Goal: Task Accomplishment & Management: Manage account settings

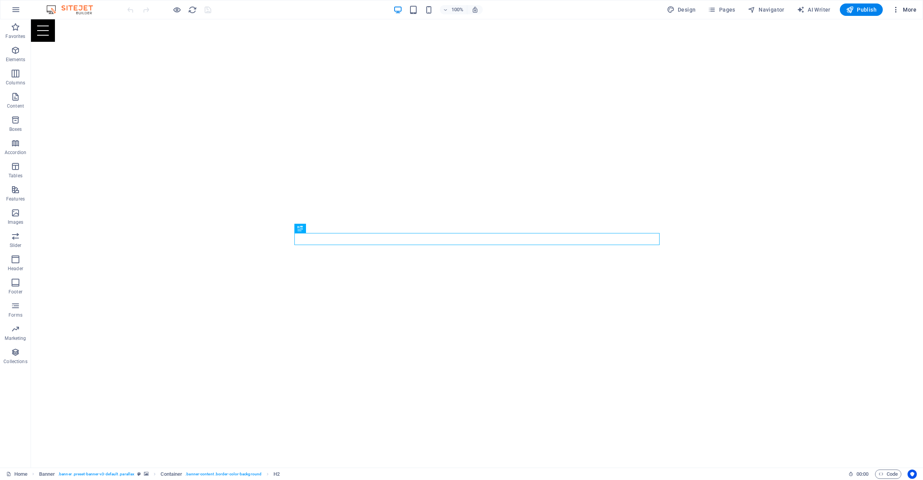
click at [911, 9] on span "More" at bounding box center [904, 10] width 24 height 8
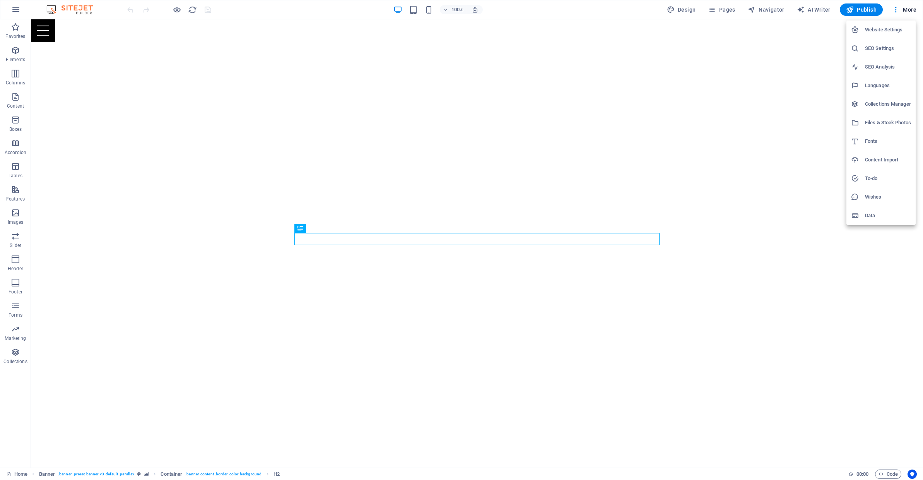
click at [899, 29] on h6 "Website Settings" at bounding box center [888, 29] width 46 height 9
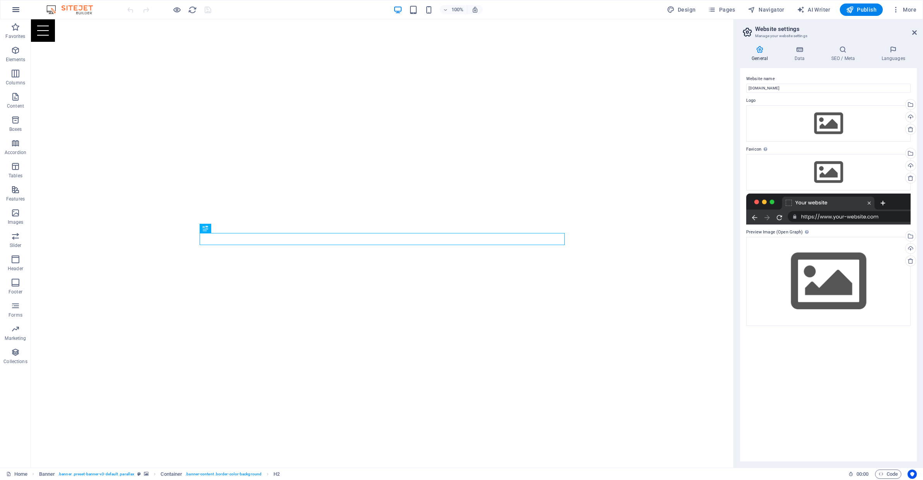
click at [14, 10] on icon "button" at bounding box center [15, 9] width 9 height 9
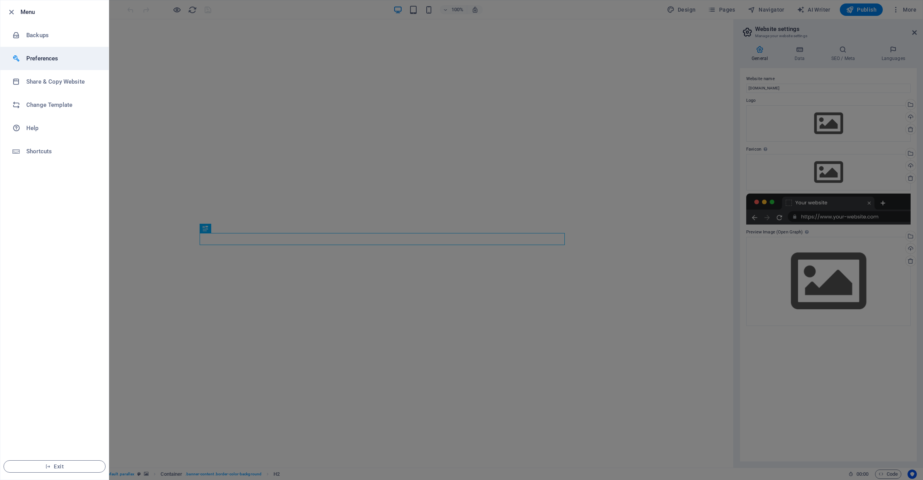
click at [36, 63] on li "Preferences" at bounding box center [54, 58] width 108 height 23
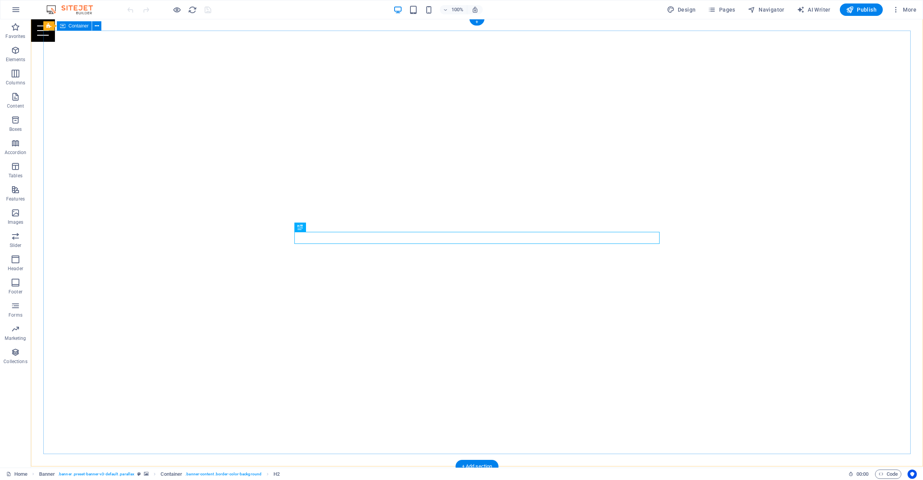
scroll to position [1, 0]
click at [897, 12] on icon "button" at bounding box center [896, 10] width 8 height 8
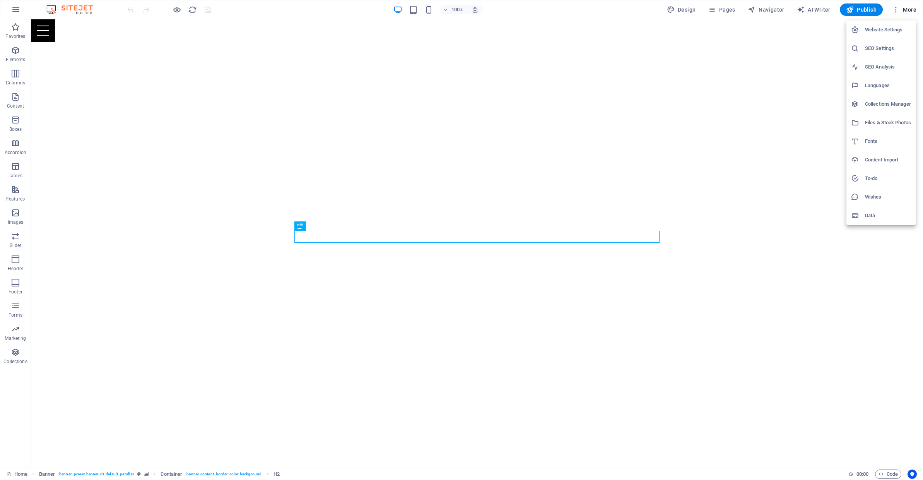
scroll to position [3, 0]
click at [894, 20] on div at bounding box center [461, 240] width 923 height 480
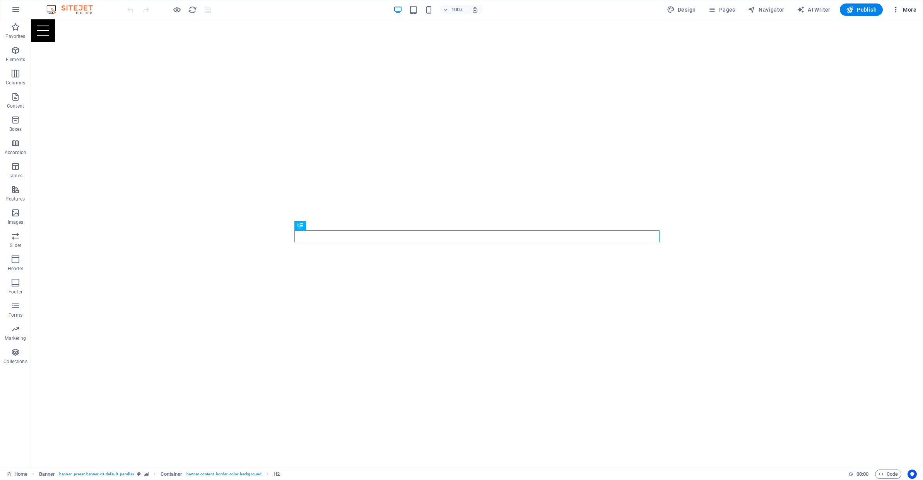
click at [901, 13] on span "More" at bounding box center [904, 10] width 24 height 8
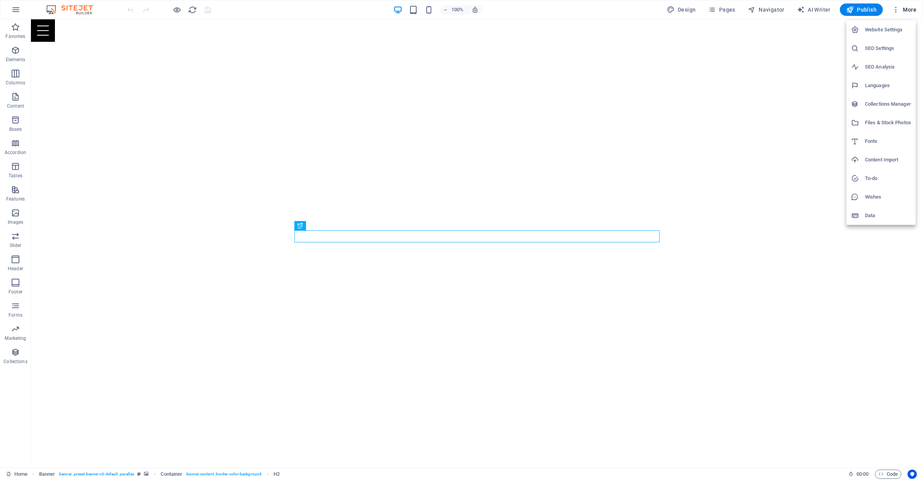
click at [887, 31] on h6 "Website Settings" at bounding box center [888, 29] width 46 height 9
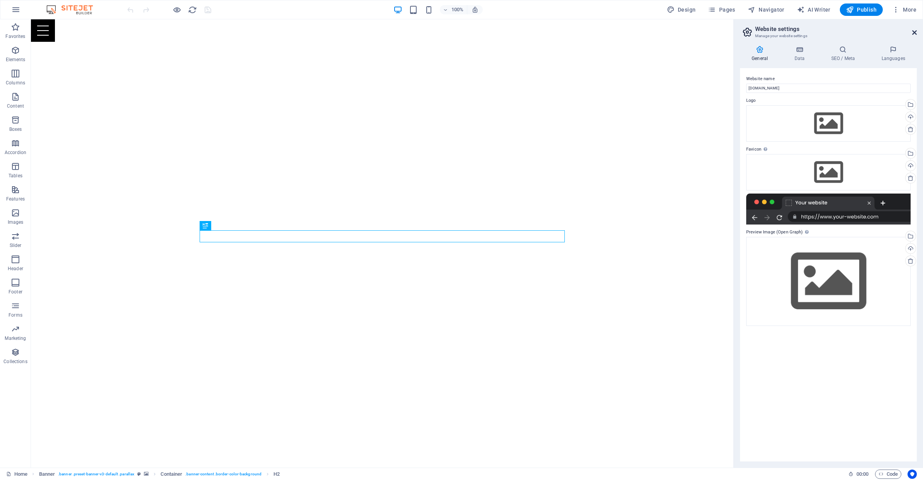
click at [914, 31] on icon at bounding box center [915, 32] width 5 height 6
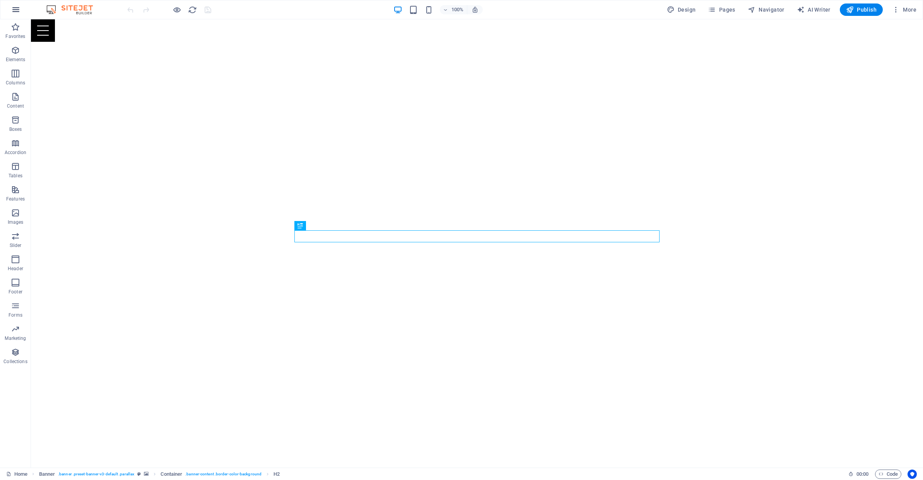
click at [17, 12] on icon "button" at bounding box center [15, 9] width 9 height 9
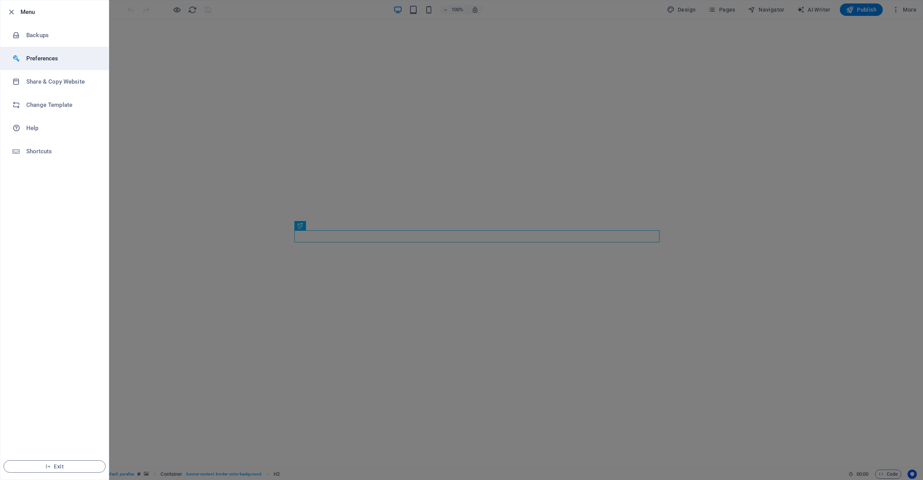
click at [36, 54] on h6 "Preferences" at bounding box center [62, 58] width 72 height 9
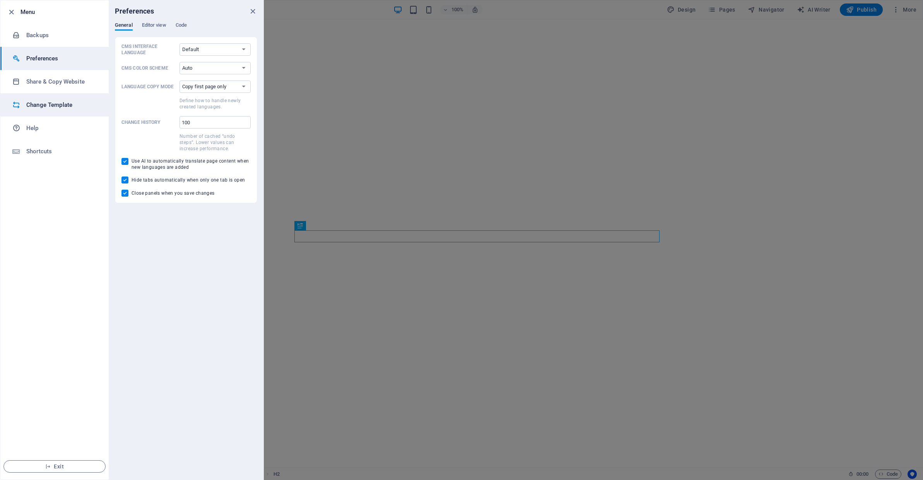
click at [41, 100] on h6 "Change Template" at bounding box center [62, 104] width 72 height 9
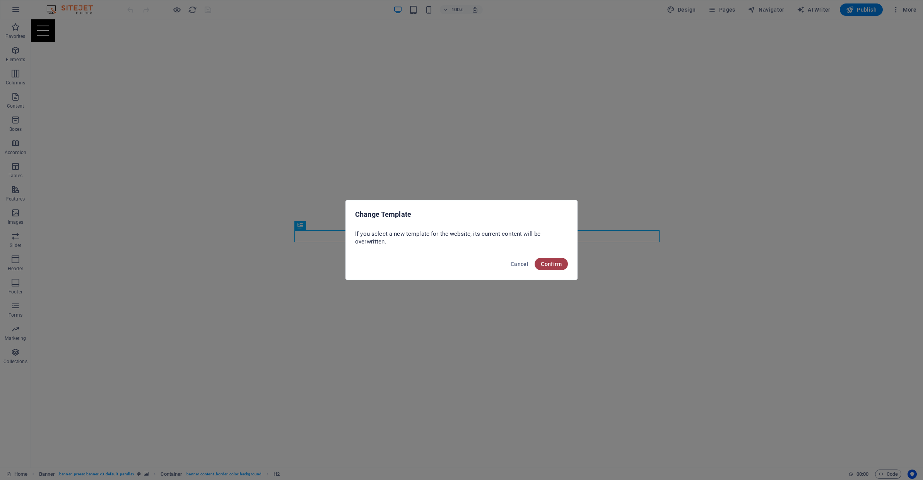
click at [550, 265] on span "Confirm" at bounding box center [551, 264] width 21 height 6
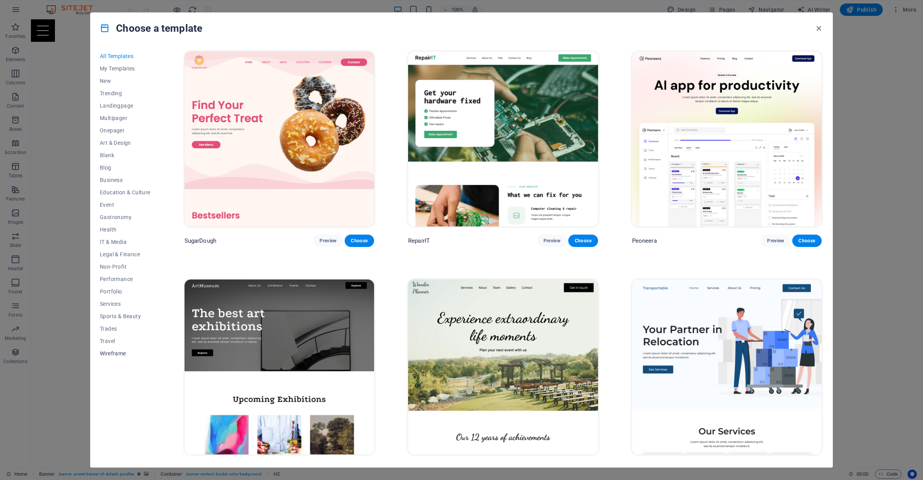
click at [112, 354] on span "Wireframe" at bounding box center [125, 353] width 51 height 6
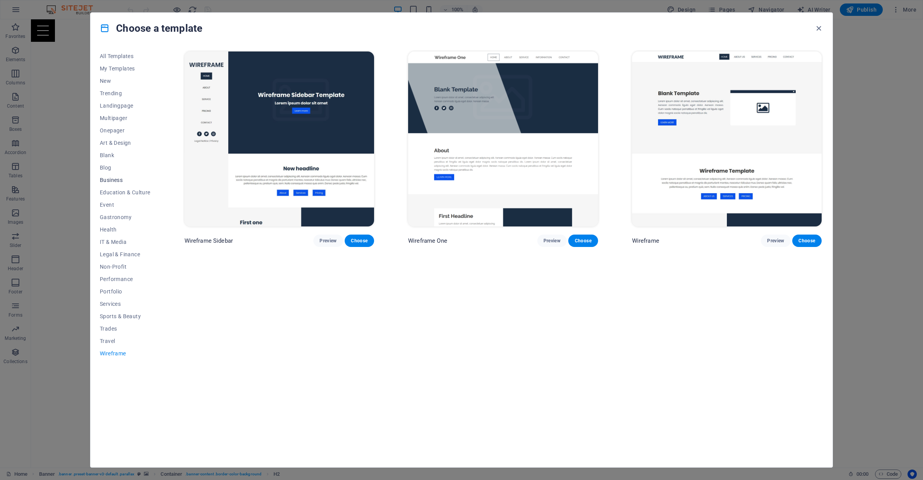
click at [115, 176] on button "Business" at bounding box center [125, 180] width 51 height 12
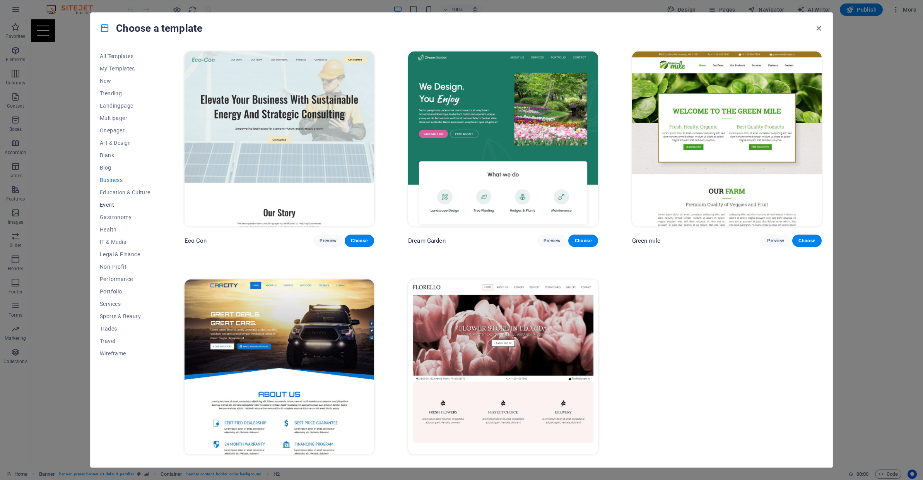
click at [110, 207] on span "Event" at bounding box center [125, 205] width 51 height 6
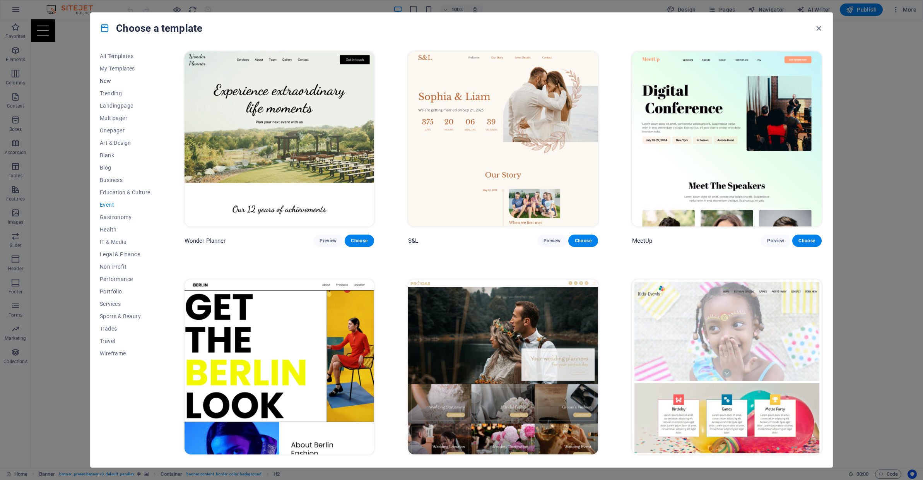
click at [108, 81] on span "New" at bounding box center [125, 81] width 51 height 6
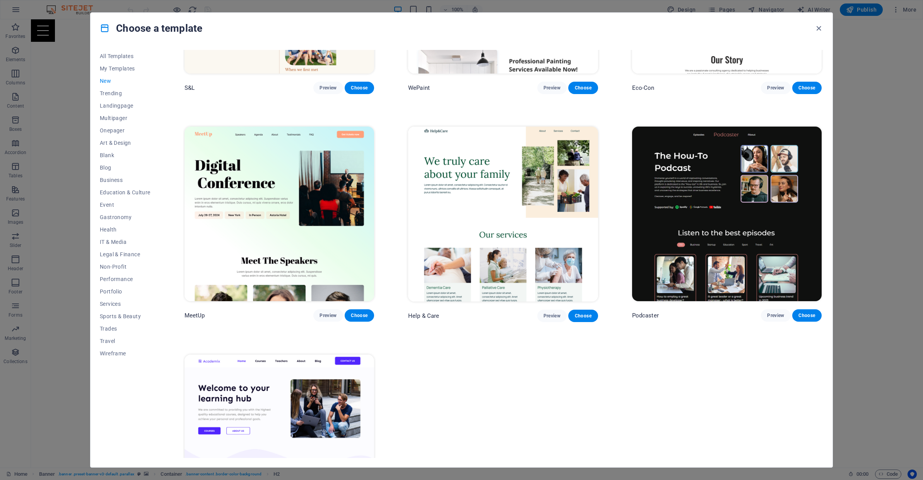
scroll to position [633, 0]
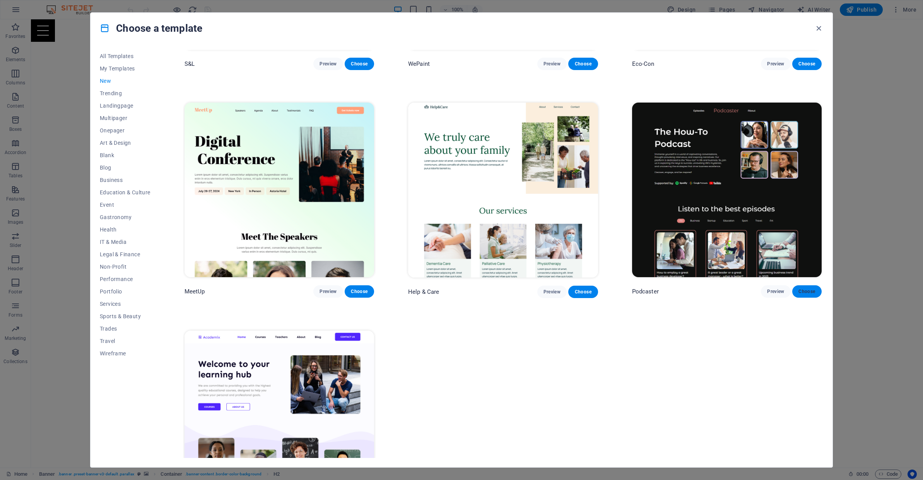
click at [813, 288] on span "Choose" at bounding box center [807, 291] width 17 height 6
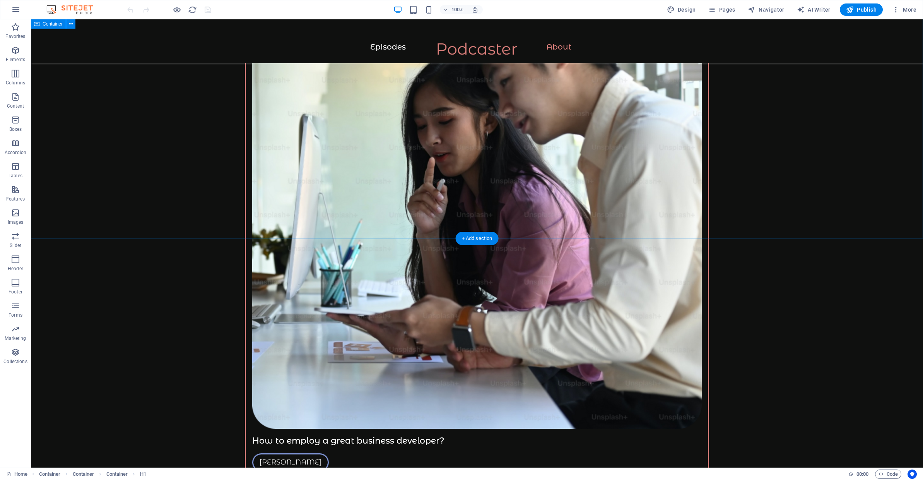
scroll to position [1077, 0]
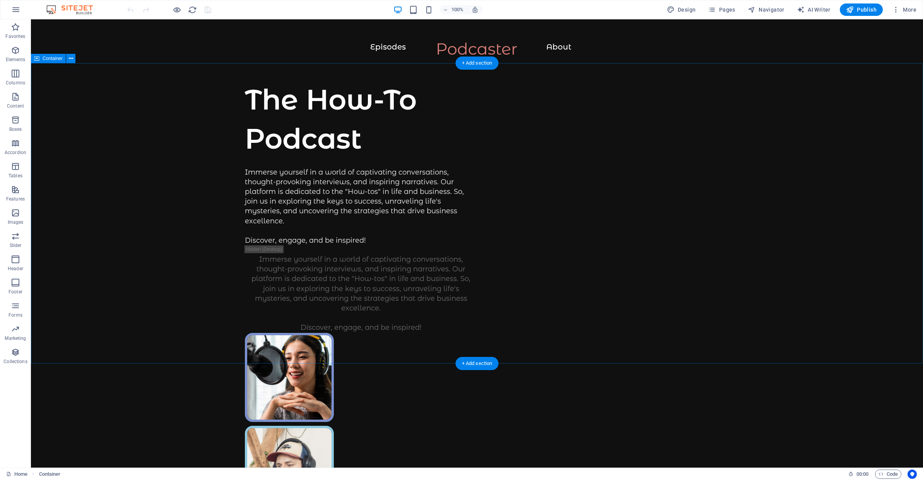
scroll to position [0, 0]
click at [285, 35] on button at bounding box center [281, 35] width 9 height 9
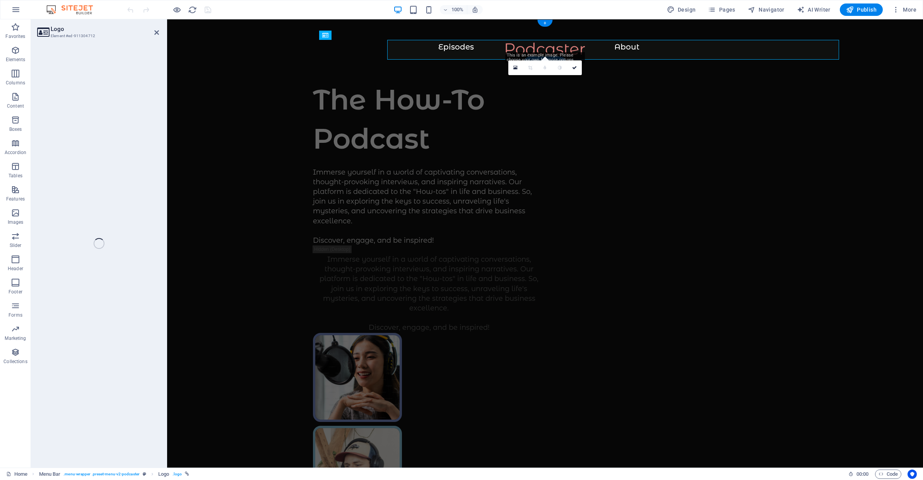
select select "px"
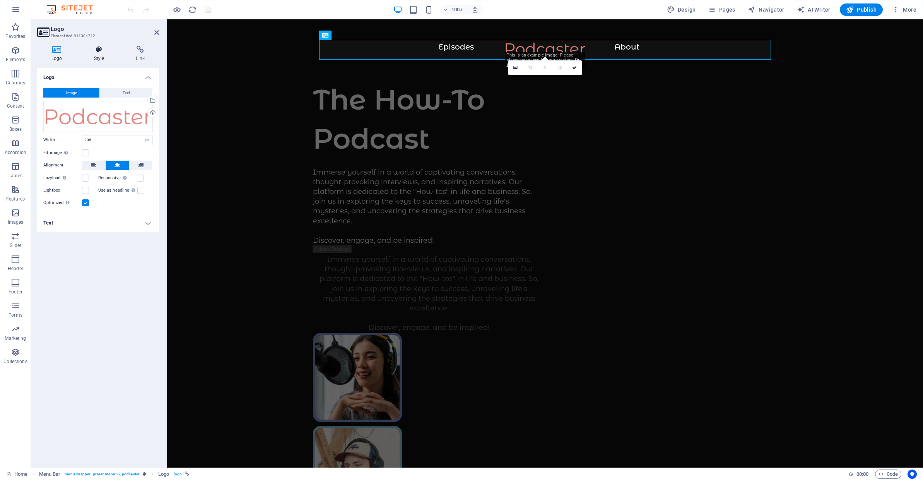
click at [93, 56] on h4 "Style" at bounding box center [101, 54] width 42 height 16
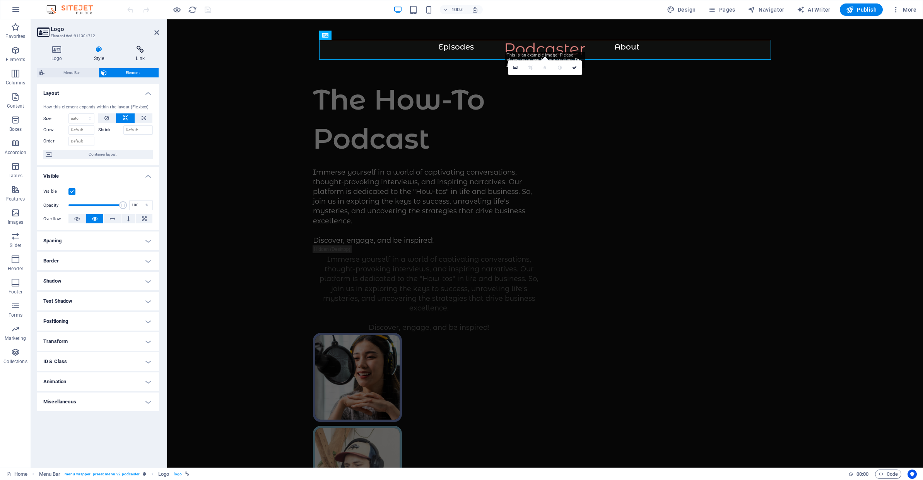
click at [135, 54] on h4 "Link" at bounding box center [141, 54] width 38 height 16
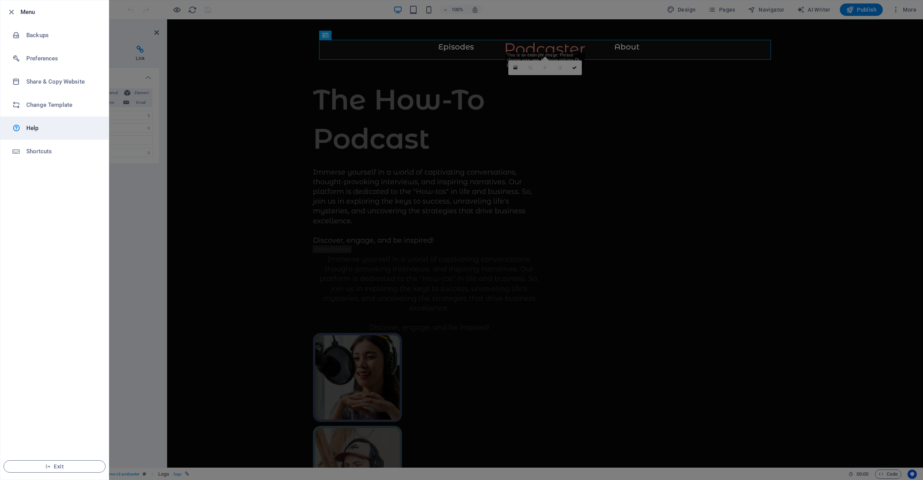
click at [38, 132] on h6 "Help" at bounding box center [62, 127] width 72 height 9
click at [11, 13] on icon "button" at bounding box center [11, 12] width 9 height 9
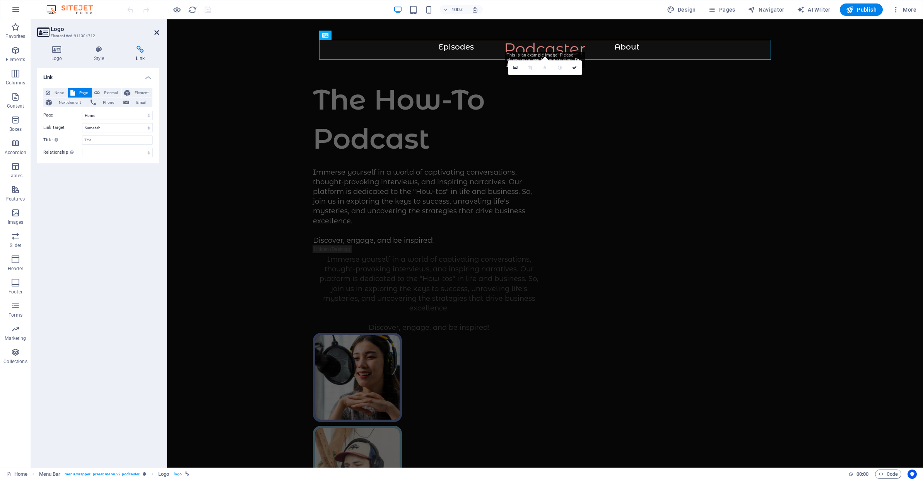
drag, startPoint x: 156, startPoint y: 33, endPoint x: 125, endPoint y: 14, distance: 36.5
click at [156, 33] on icon at bounding box center [156, 32] width 5 height 6
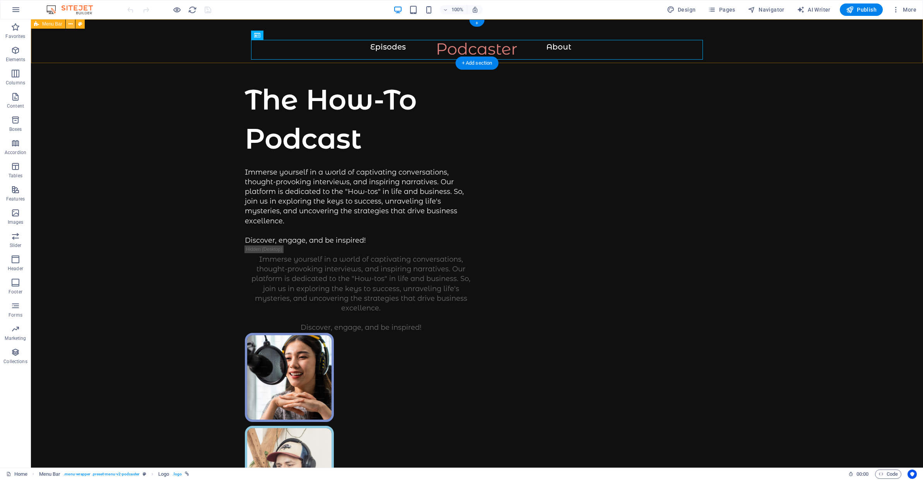
click at [766, 58] on div "Episodes About" at bounding box center [477, 41] width 892 height 44
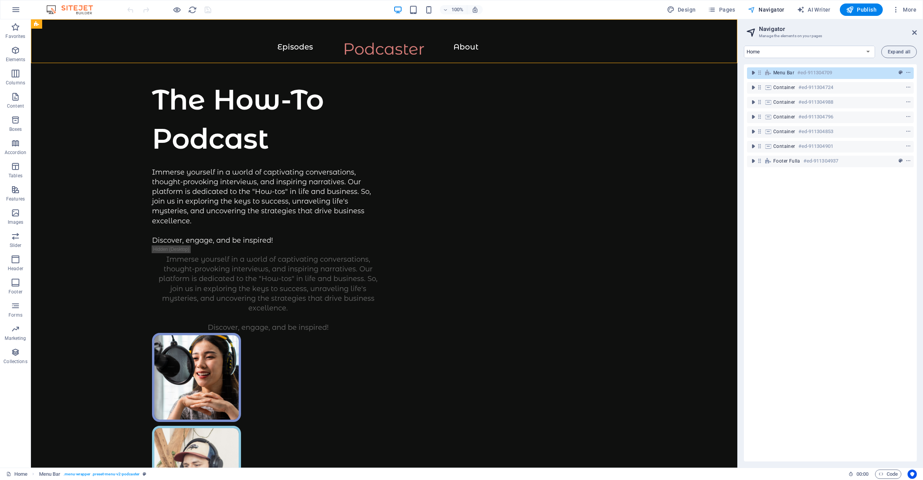
click at [905, 10] on span "More" at bounding box center [904, 10] width 24 height 8
click at [890, 29] on h6 "Website Settings" at bounding box center [888, 29] width 46 height 9
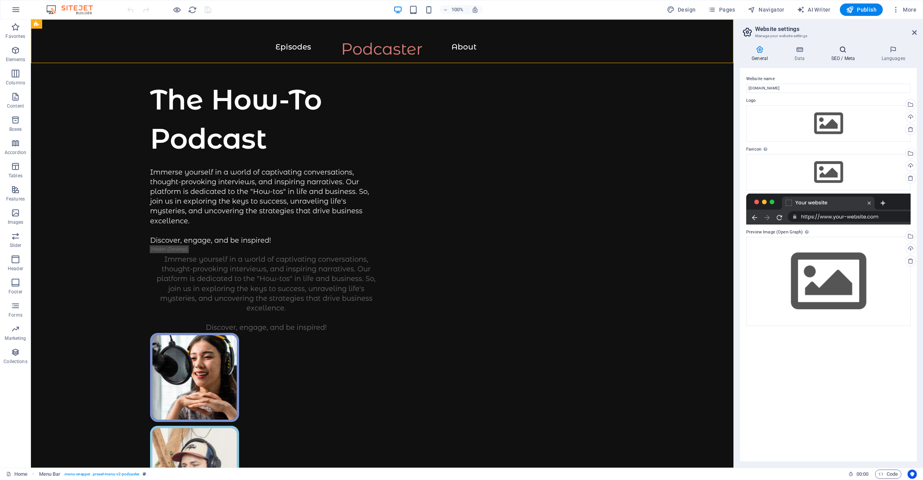
click at [844, 55] on h4 "SEO / Meta" at bounding box center [845, 54] width 50 height 16
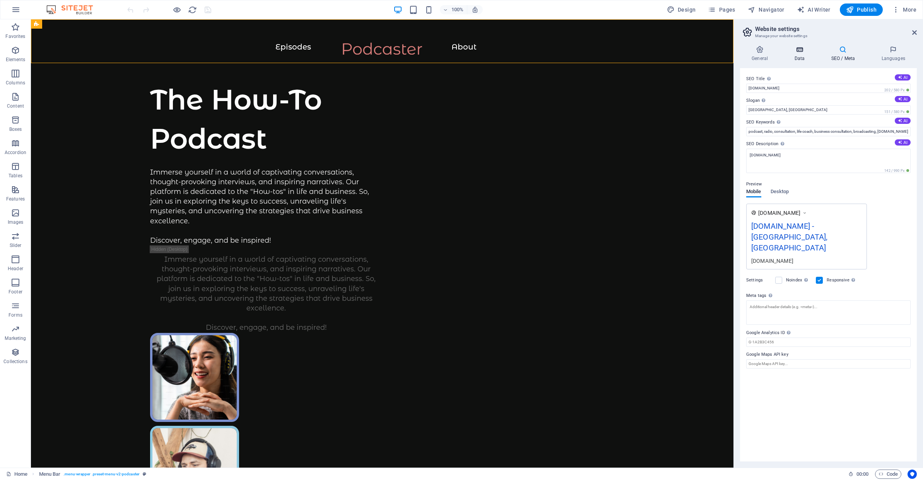
click at [806, 56] on h4 "Data" at bounding box center [801, 54] width 37 height 16
